Goal: Communication & Community: Answer question/provide support

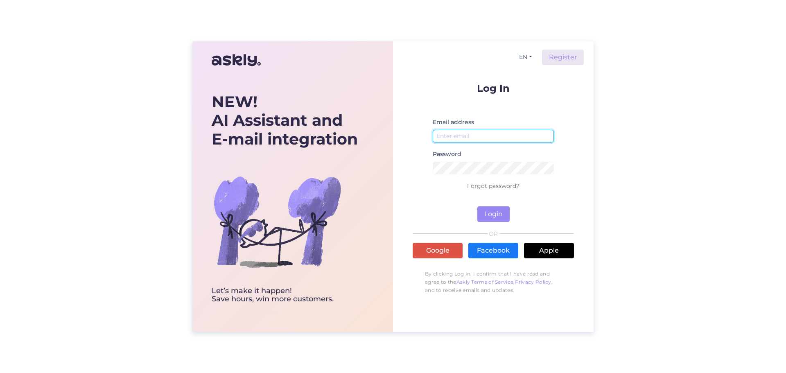
click at [478, 134] on input "email" at bounding box center [493, 136] width 121 height 13
click at [613, 134] on div "NEW! AI Assistant and E-mail integration Let’s make it happen! Save hours, win …" at bounding box center [393, 186] width 786 height 373
click at [478, 132] on input "email" at bounding box center [493, 136] width 121 height 13
type input "[DOMAIN_NAME][EMAIL_ADDRESS][DOMAIN_NAME]"
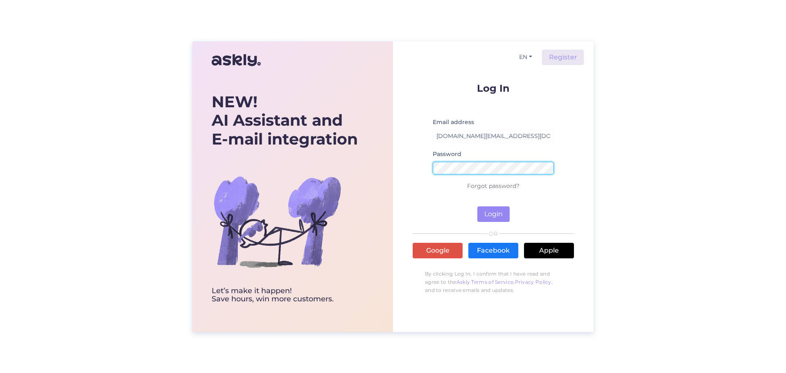
click at [477, 206] on button "Login" at bounding box center [493, 214] width 32 height 16
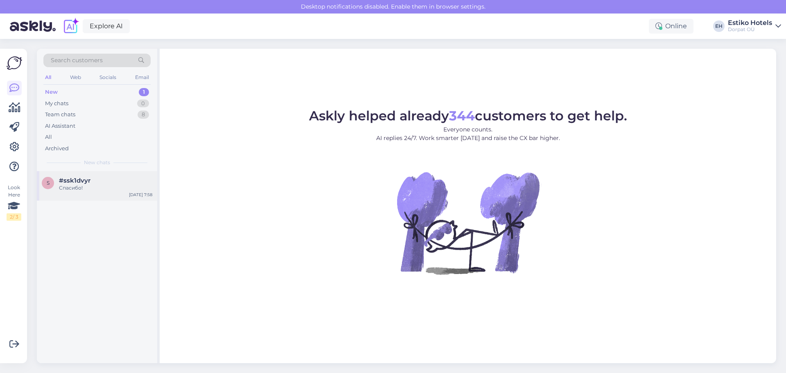
click at [110, 188] on div "Спасибо!" at bounding box center [105, 187] width 93 height 7
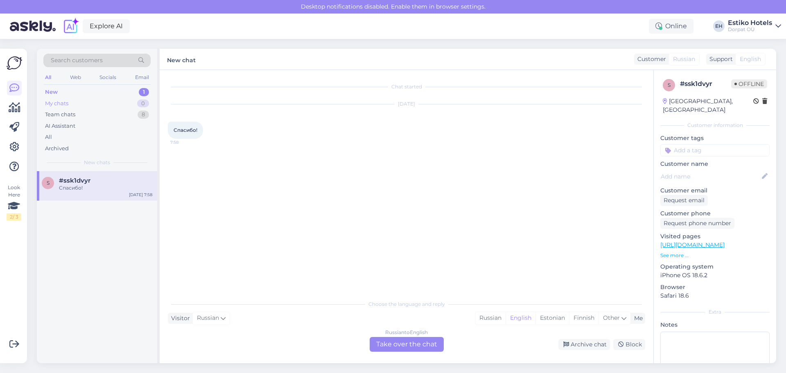
click at [106, 101] on div "My chats 0" at bounding box center [96, 103] width 107 height 11
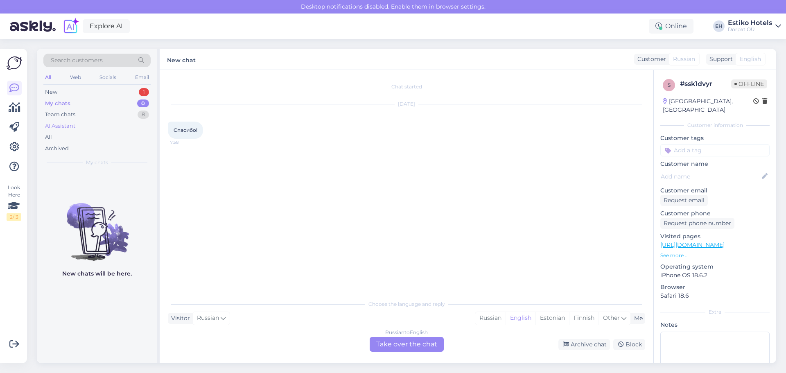
click at [111, 121] on div "AI Assistant" at bounding box center [96, 125] width 107 height 11
click at [115, 115] on div "Team chats 8" at bounding box center [96, 114] width 107 height 11
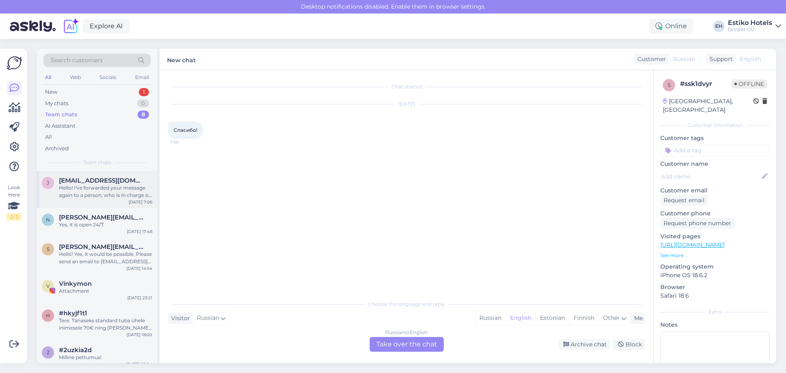
click at [108, 188] on div "Hello! I've forwarded your message again to a person, who is in charge of makin…" at bounding box center [105, 191] width 93 height 15
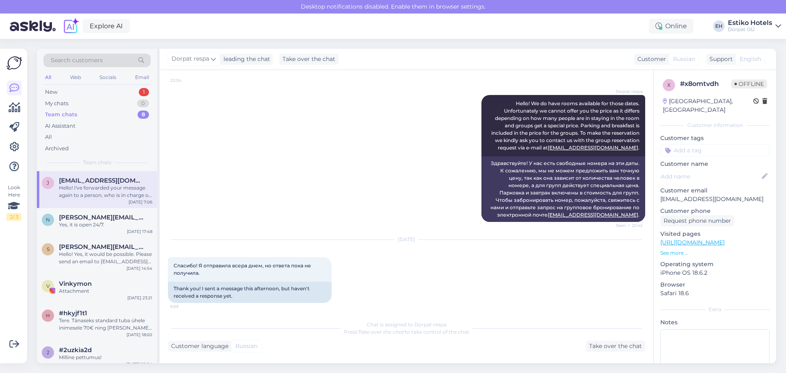
scroll to position [590, 0]
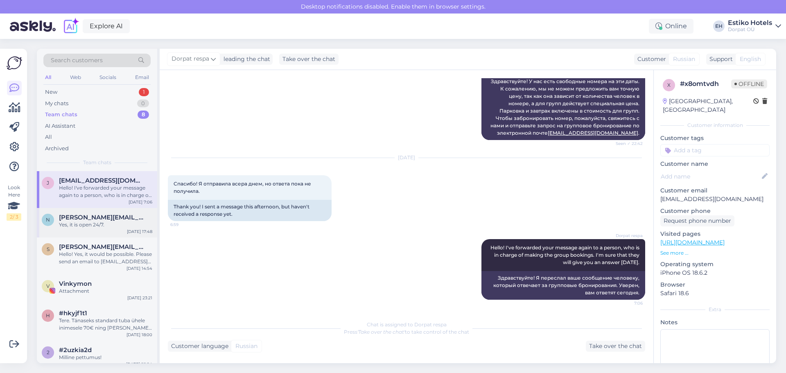
click at [65, 224] on div "Yes, it is open 24/7." at bounding box center [105, 224] width 93 height 7
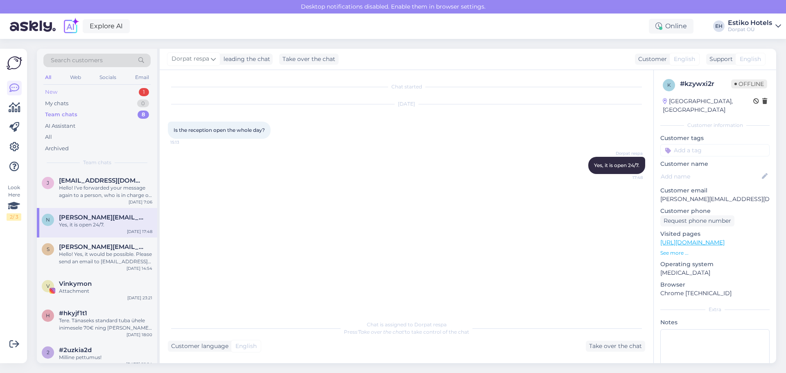
click at [83, 94] on div "New 1" at bounding box center [96, 91] width 107 height 11
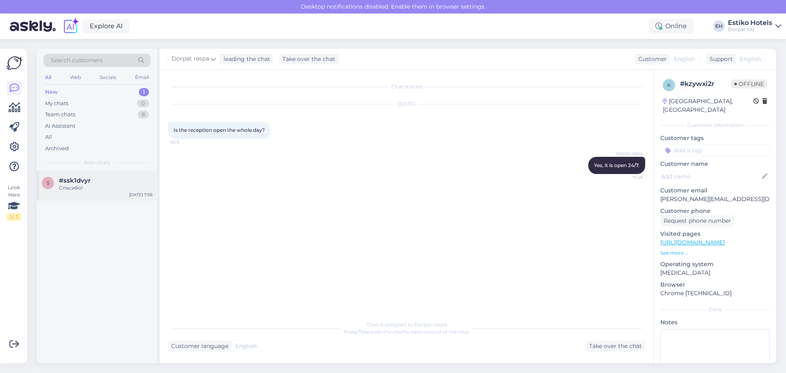
click at [107, 174] on div "s #ssk1dvyr Спасибо! [DATE] 7:58" at bounding box center [97, 185] width 120 height 29
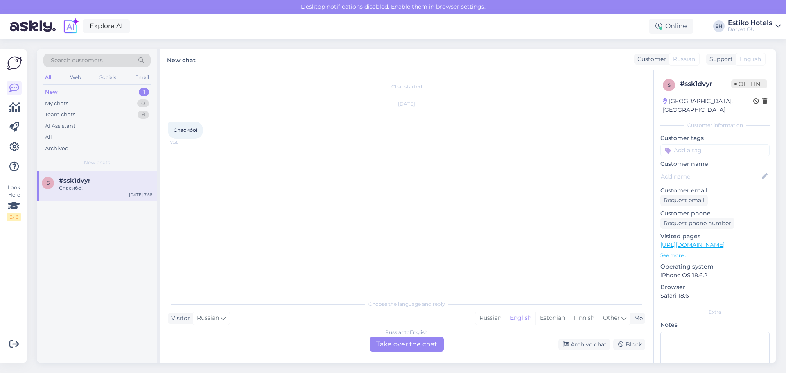
click at [416, 345] on div "Russian to English Take over the chat" at bounding box center [407, 344] width 74 height 15
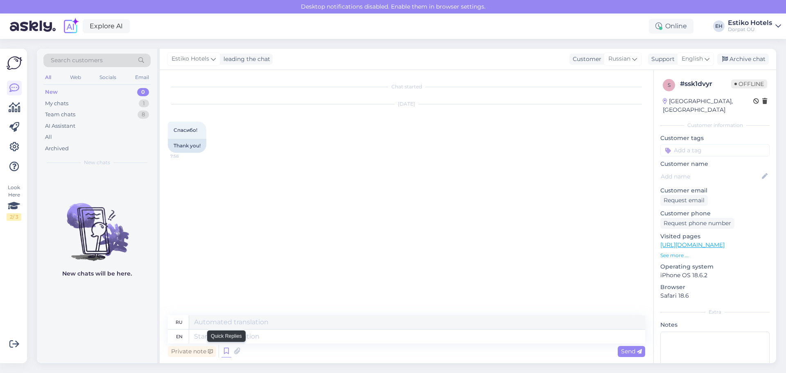
click at [223, 351] on icon at bounding box center [226, 351] width 10 height 12
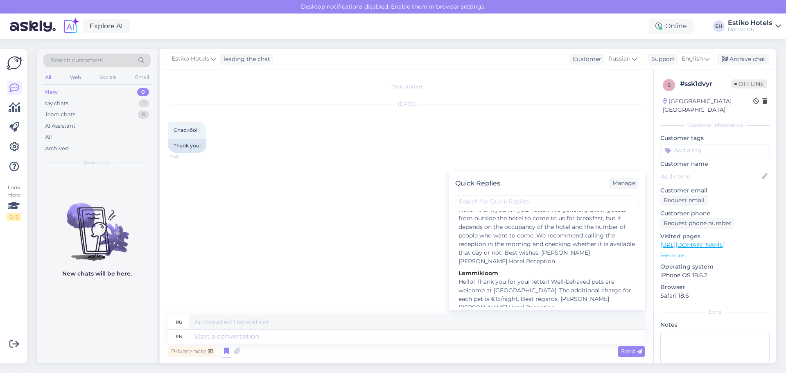
scroll to position [599, 0]
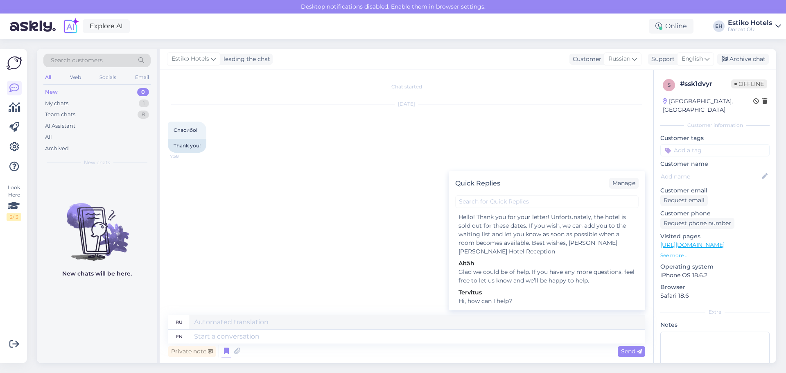
click at [386, 202] on div "Chat started [DATE] Спасибо! 7:58 Thank you!" at bounding box center [410, 193] width 485 height 230
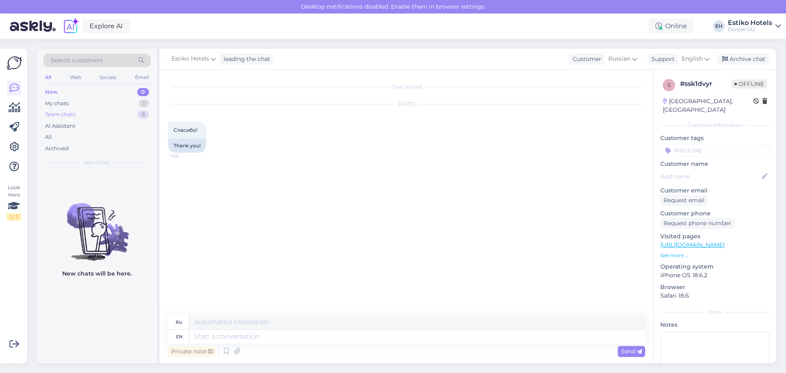
click at [86, 115] on div "Team chats 8" at bounding box center [96, 114] width 107 height 11
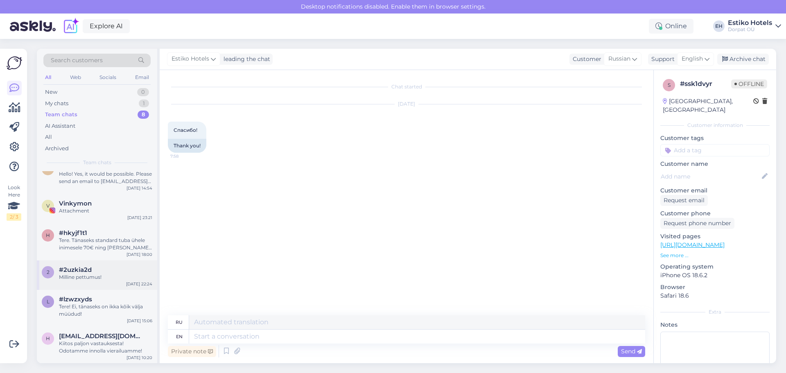
scroll to position [81, 0]
click at [227, 350] on icon at bounding box center [226, 351] width 10 height 12
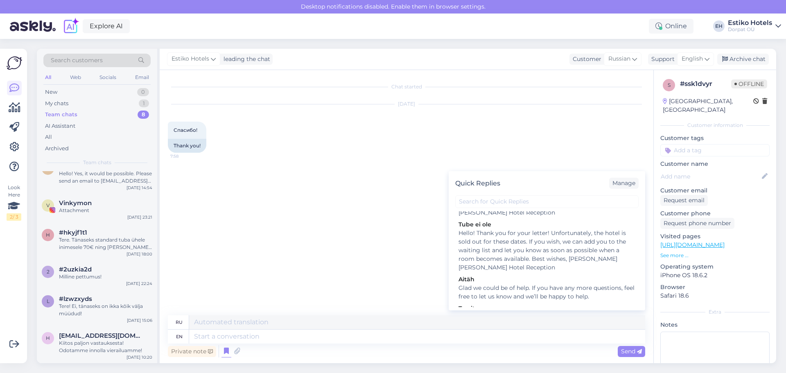
scroll to position [599, 0]
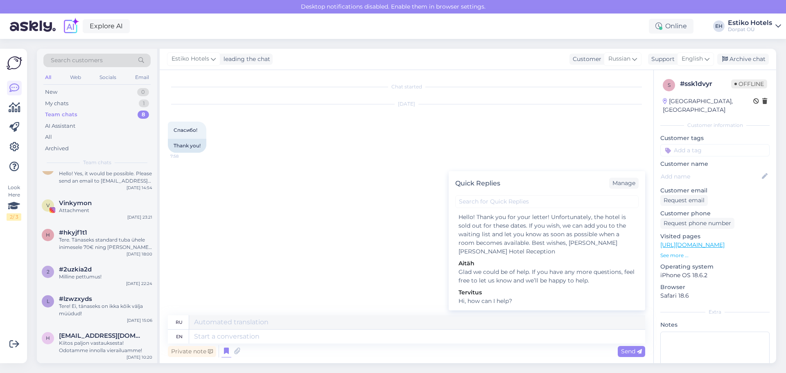
click at [405, 293] on div "Chat started [DATE] Спасибо! 7:58 Thank you!" at bounding box center [410, 193] width 485 height 230
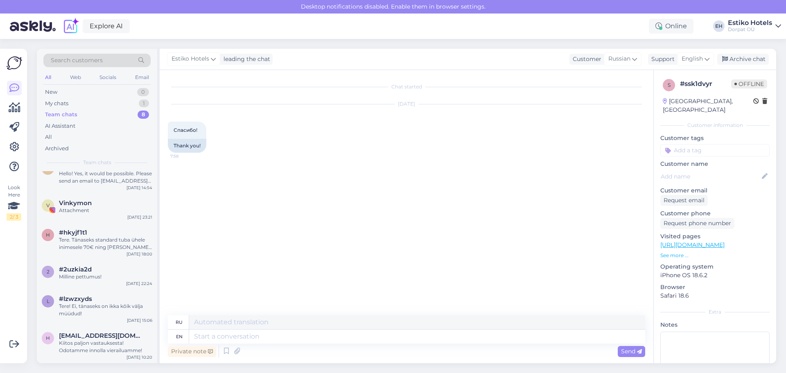
click at [182, 336] on div "en" at bounding box center [179, 336] width 7 height 14
click at [178, 336] on div "en" at bounding box center [179, 336] width 7 height 14
click at [708, 58] on icon at bounding box center [706, 58] width 5 height 9
type input "est"
drag, startPoint x: 676, startPoint y: 94, endPoint x: 677, endPoint y: 99, distance: 5.4
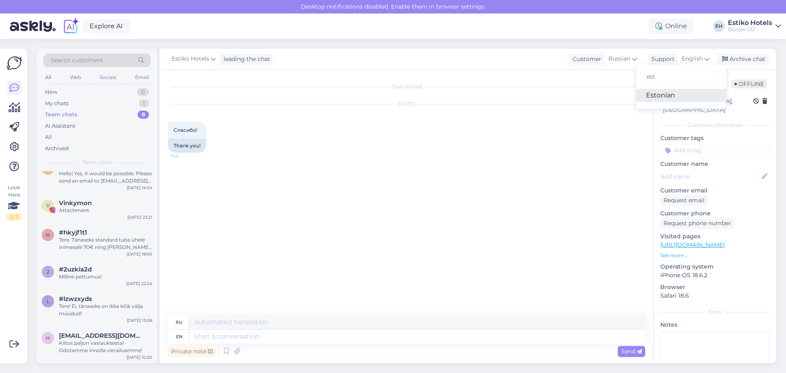
click at [676, 94] on link "Estonian" at bounding box center [681, 95] width 90 height 13
click at [289, 340] on textarea at bounding box center [417, 336] width 456 height 14
type textarea "Tere!"
type textarea "Привет!"
type textarea "Tere! aitäh ki"
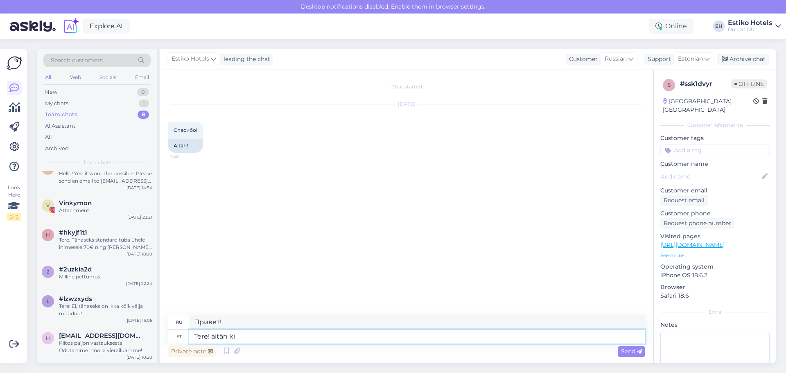
type textarea "Привет! [GEOGRAPHIC_DATA]."
type textarea "Tere! aitäh kirja e"
type textarea "Здравствуйте! Спасибо за письмо."
type textarea "Tere! aitäh kirja eest"
drag, startPoint x: 293, startPoint y: 339, endPoint x: 173, endPoint y: 339, distance: 119.9
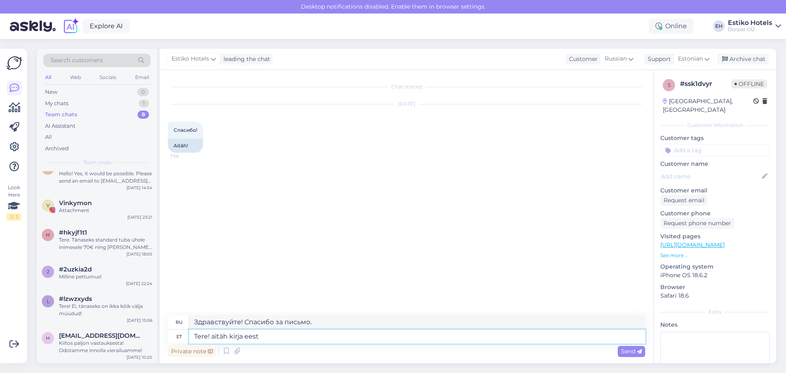
click at [173, 339] on div "et Tere! aitäh kirja eest" at bounding box center [406, 336] width 477 height 14
click at [766, 26] on div "Dorpat OÜ" at bounding box center [750, 29] width 44 height 7
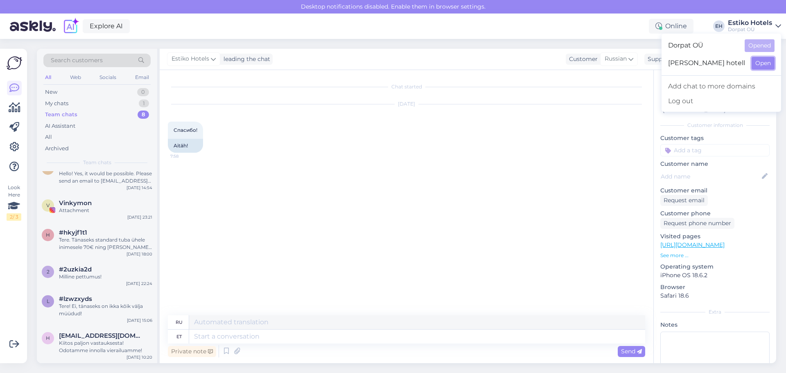
click at [758, 62] on button "Open" at bounding box center [762, 63] width 23 height 13
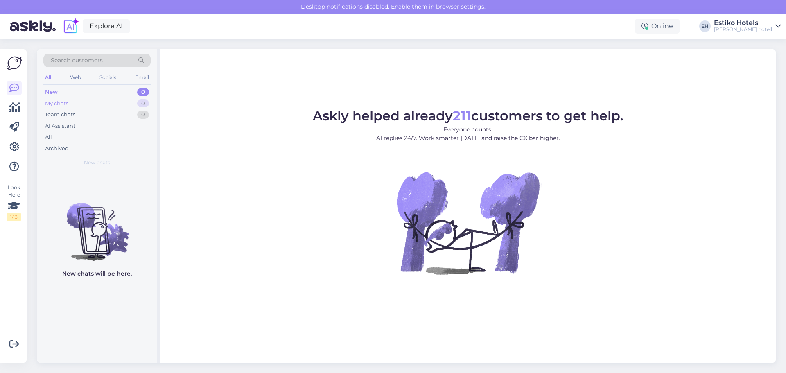
click at [89, 101] on div "My chats 0" at bounding box center [96, 103] width 107 height 11
click at [579, 109] on span "Askly helped already 211 customers to get help." at bounding box center [468, 116] width 311 height 16
